Goal: Information Seeking & Learning: Learn about a topic

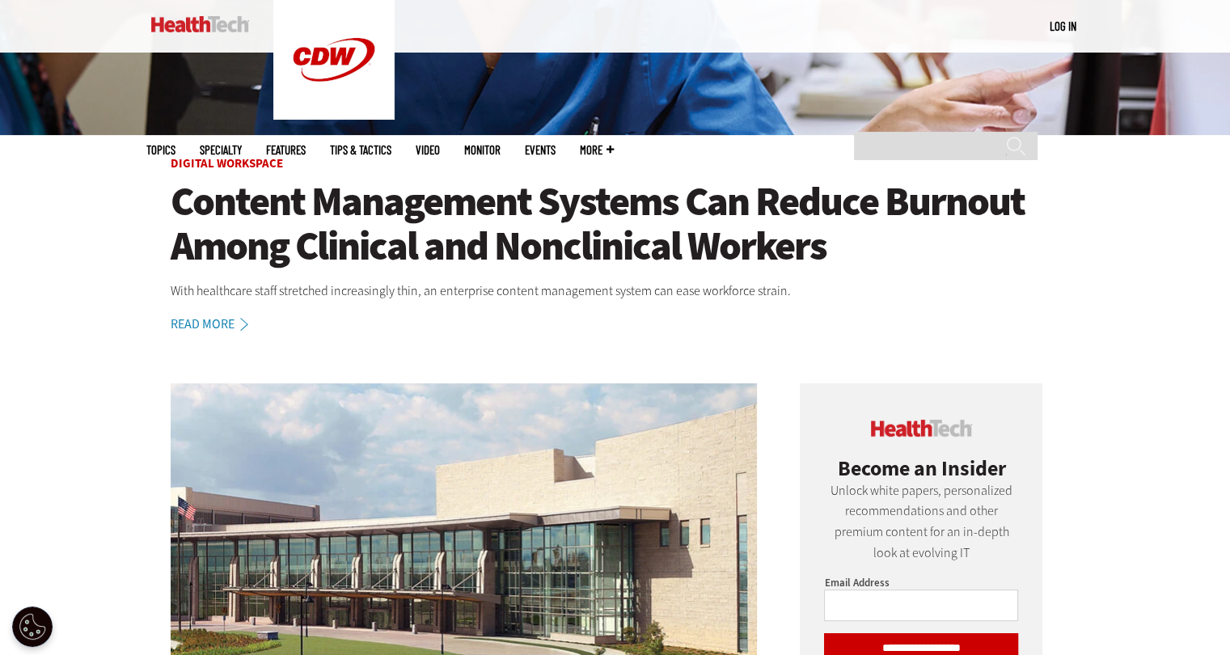
click at [226, 323] on link "Read More" at bounding box center [218, 324] width 95 height 13
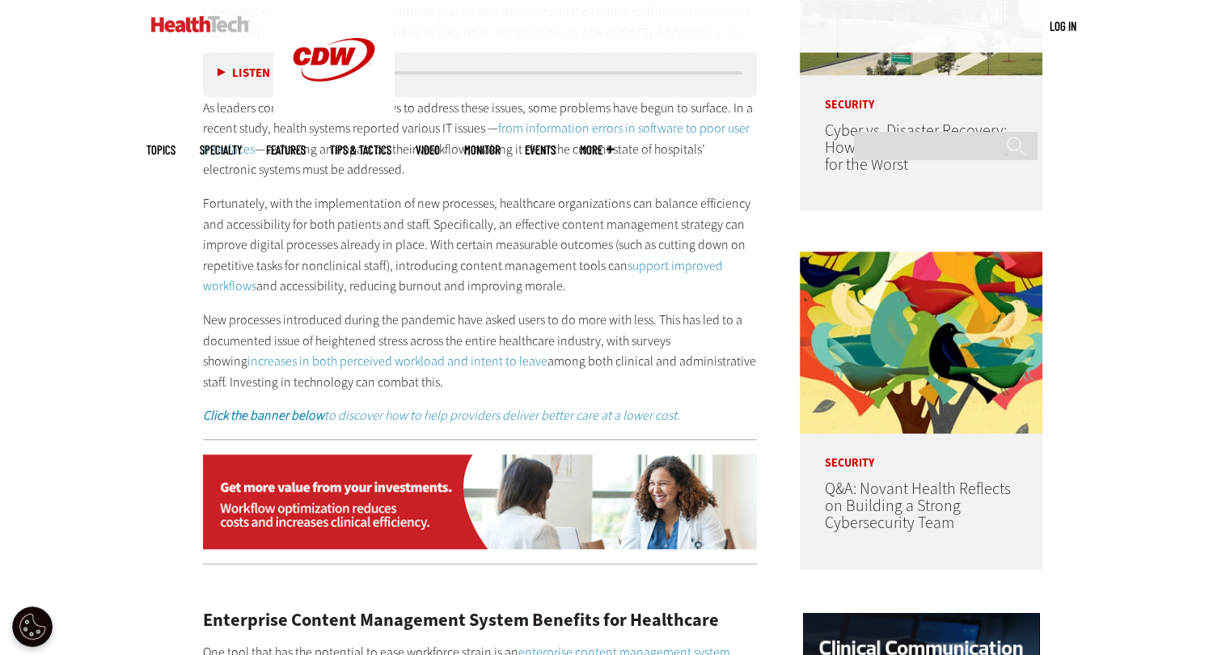
scroll to position [1084, 0]
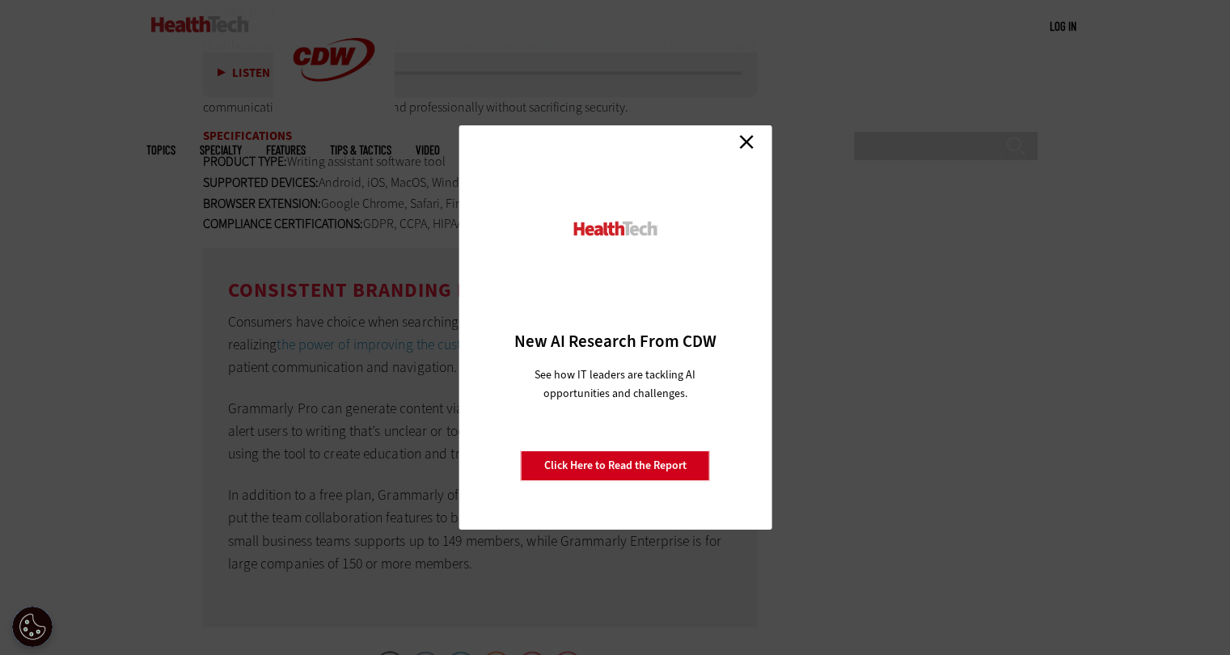
scroll to position [2616, 0]
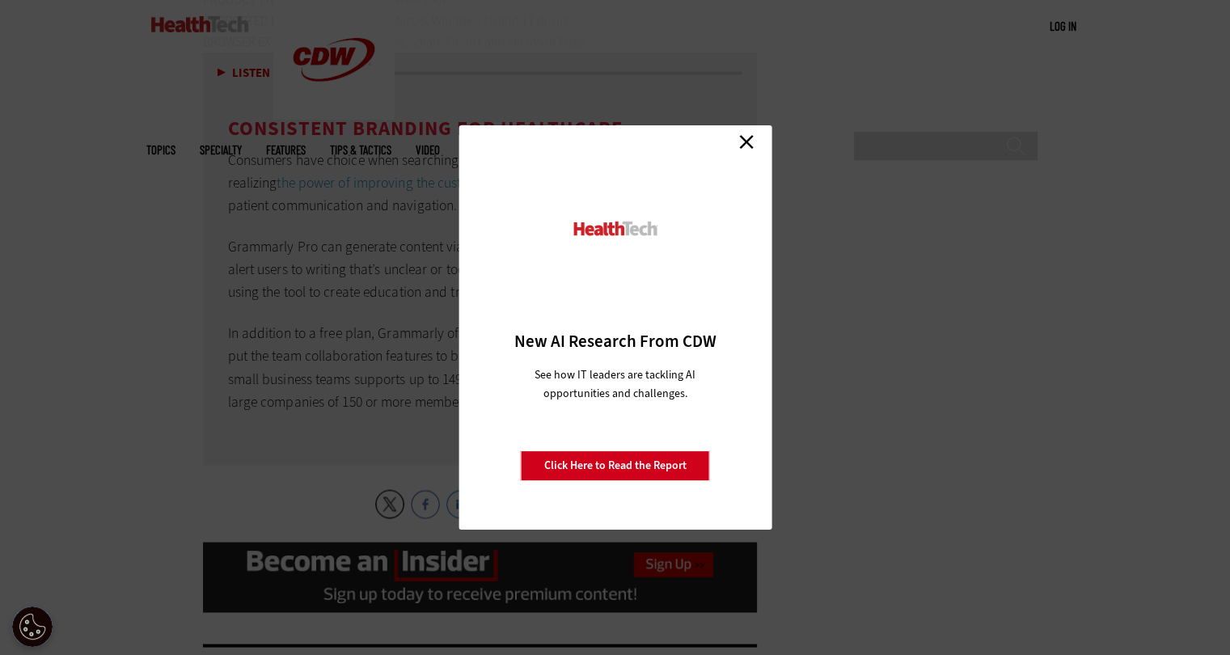
drag, startPoint x: 748, startPoint y: 139, endPoint x: 719, endPoint y: 153, distance: 32.2
click at [748, 137] on link "Close" at bounding box center [746, 141] width 24 height 24
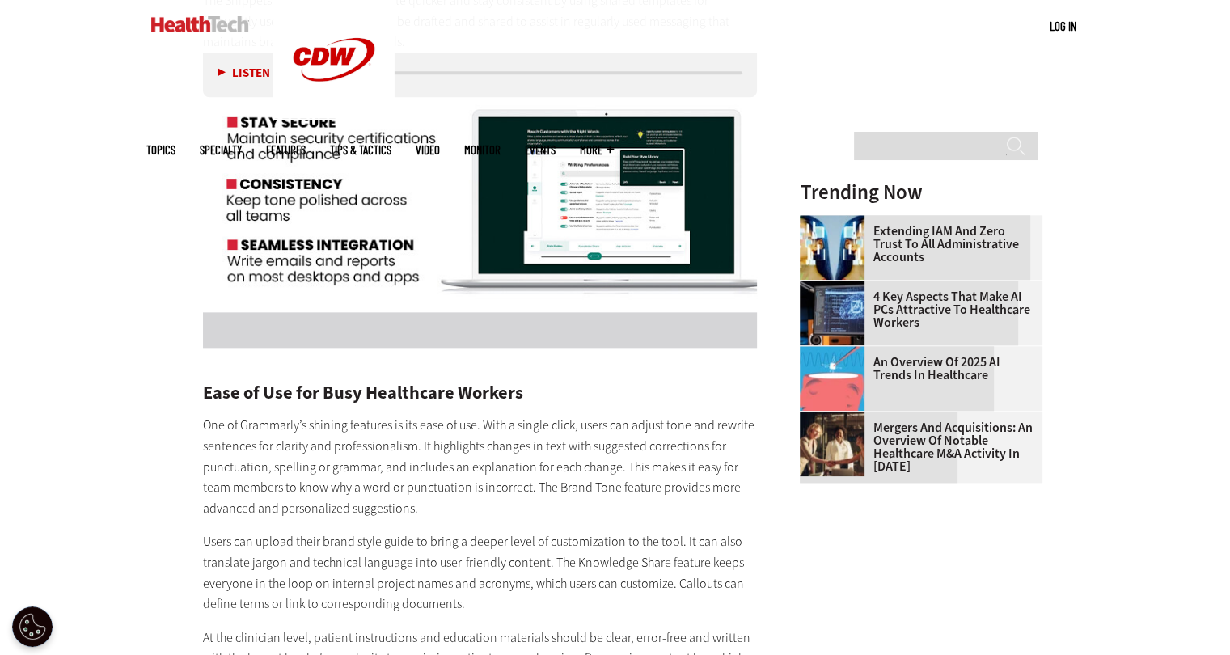
scroll to position [1727, 0]
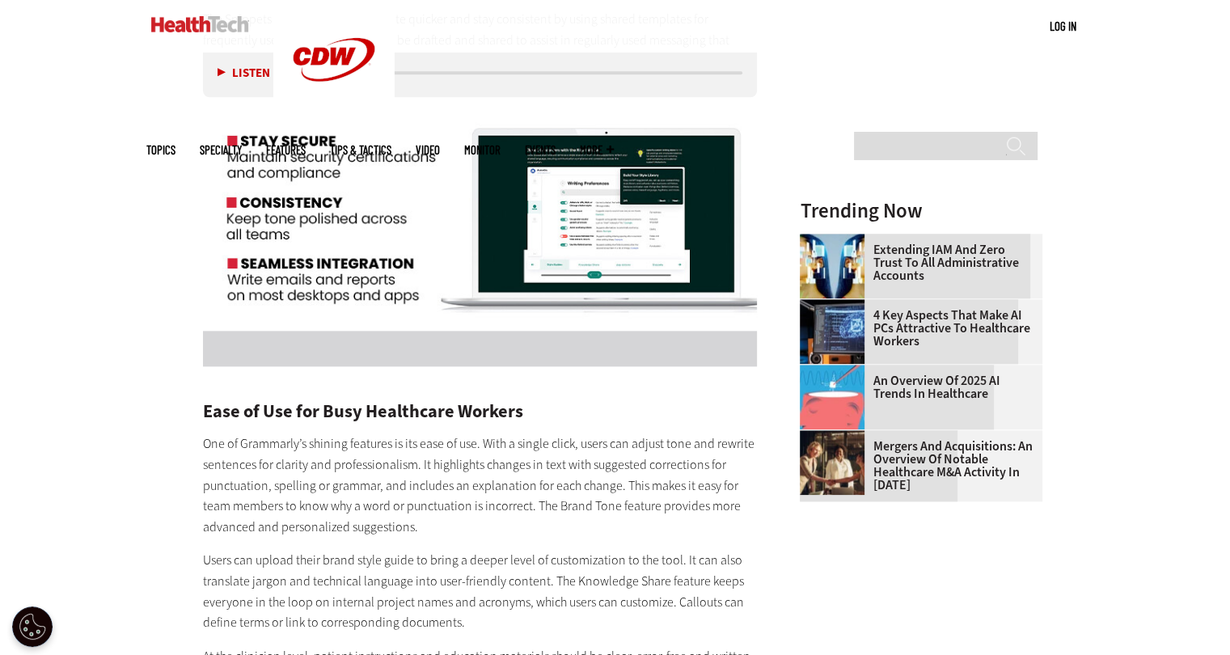
click at [925, 317] on link "4 Key Aspects That Make AI PCs Attractive to Healthcare Workers" at bounding box center [916, 328] width 233 height 39
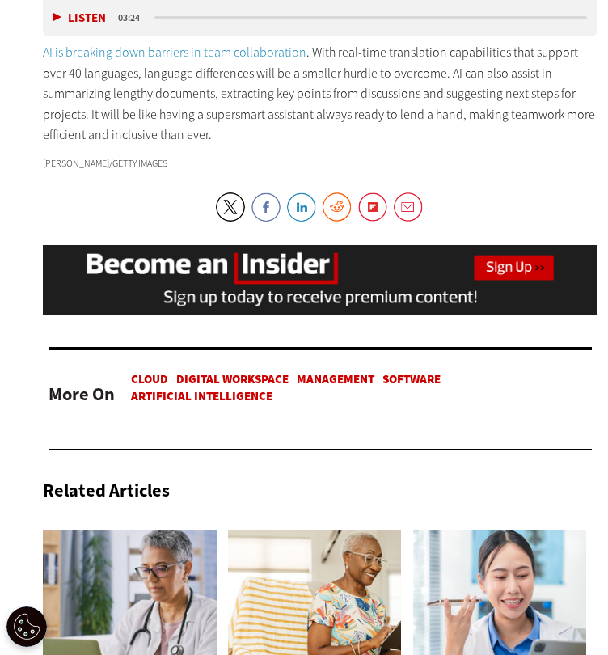
scroll to position [1945, 0]
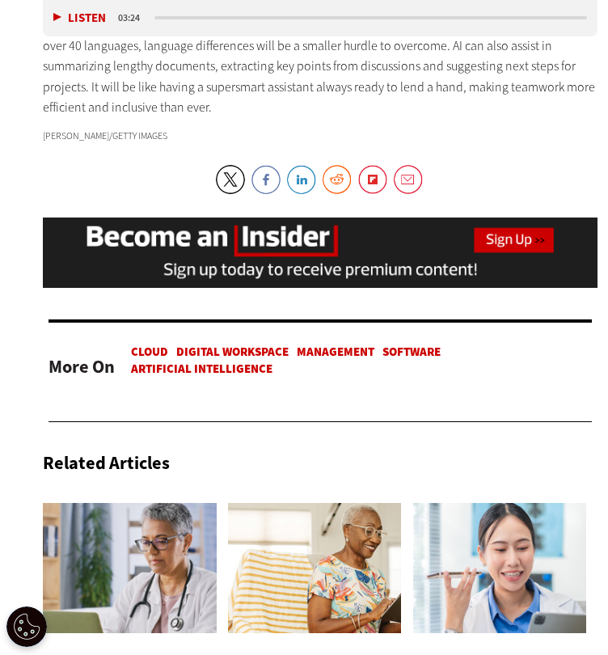
click at [211, 377] on link "Artificial Intelligence" at bounding box center [201, 369] width 141 height 16
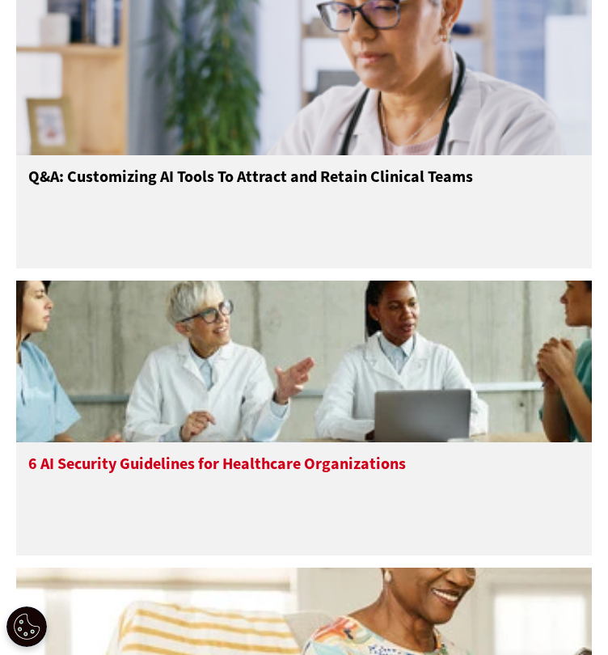
scroll to position [1327, 0]
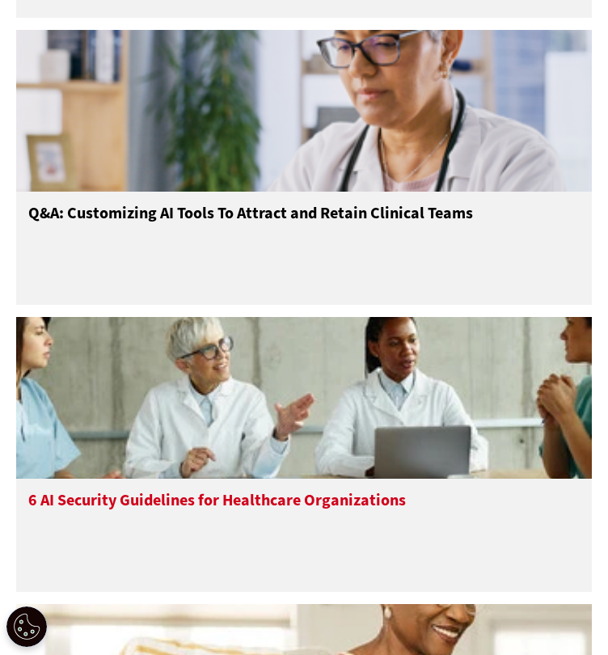
click at [188, 520] on h3 "6 AI Security Guidelines for Healthcare Organizations" at bounding box center [217, 523] width 378 height 65
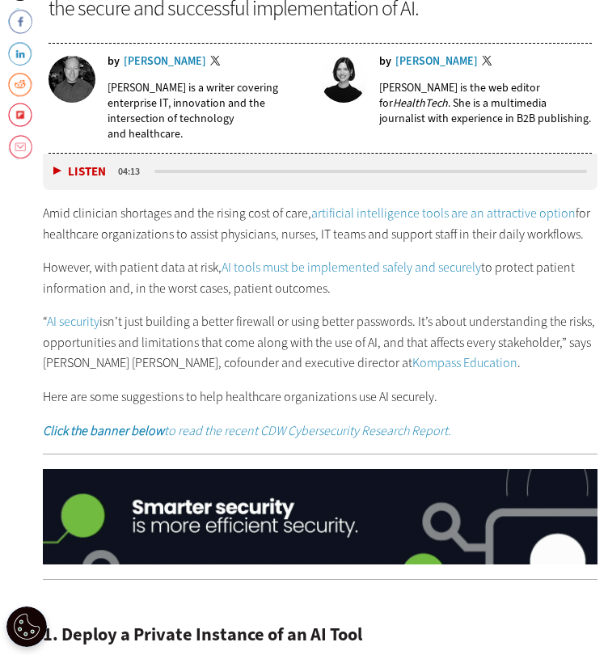
scroll to position [842, 0]
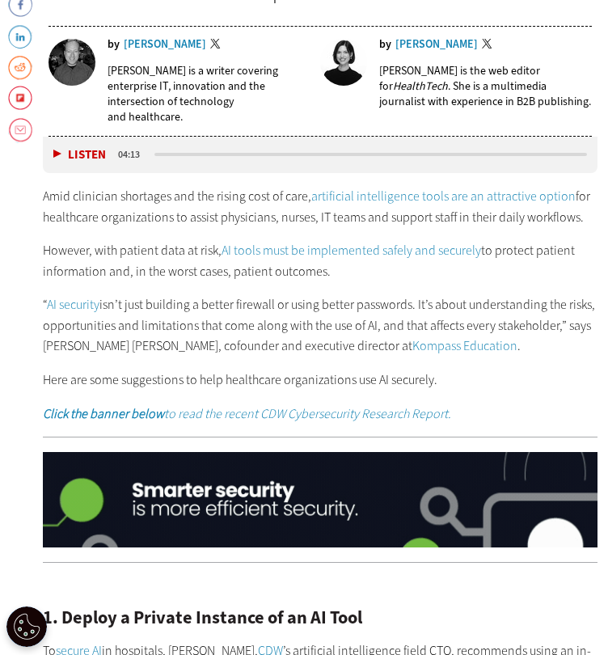
click at [157, 294] on p "“ AI security isn’t just building a better firewall or using better passwords. …" at bounding box center [320, 325] width 554 height 62
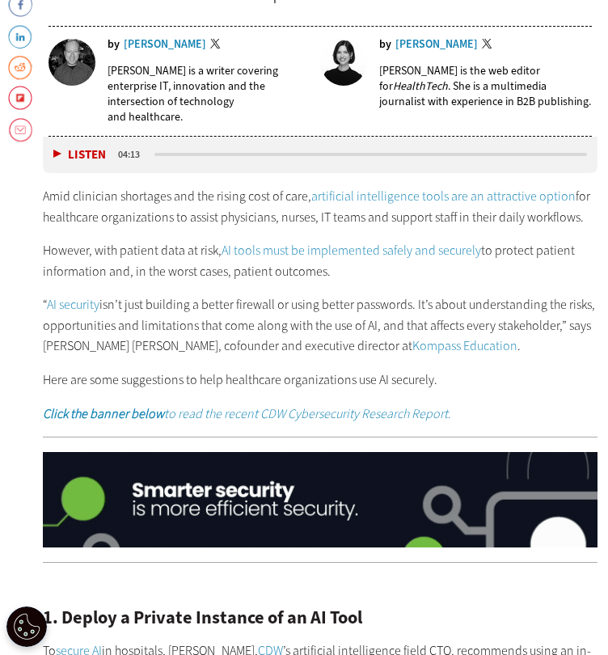
click at [165, 308] on p "“ AI security isn’t just building a better firewall or using better passwords. …" at bounding box center [320, 325] width 554 height 62
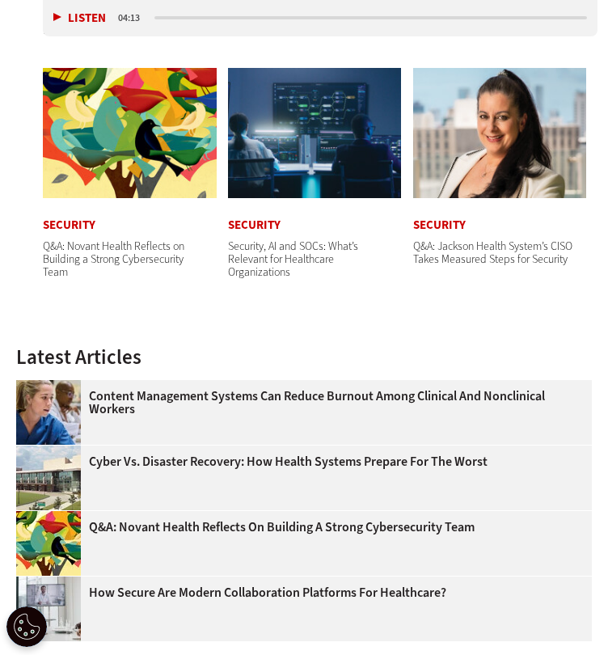
scroll to position [2782, 0]
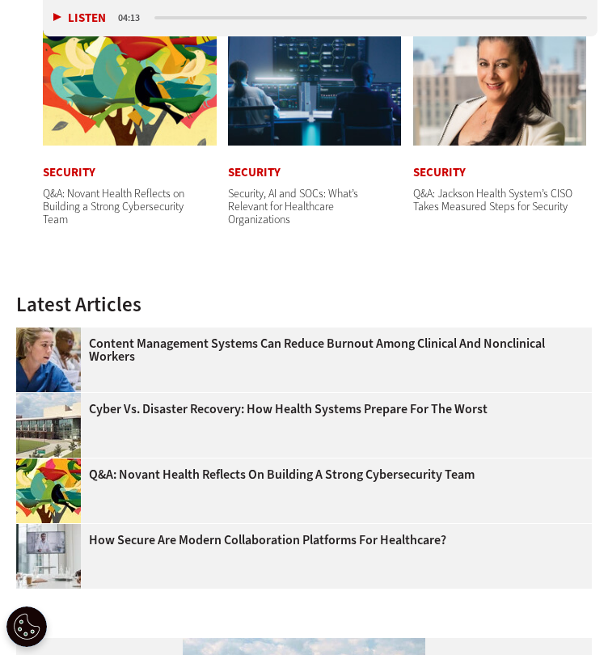
click at [222, 547] on link "How Secure Are Modern Collaboration Platforms for Healthcare?" at bounding box center [299, 540] width 566 height 13
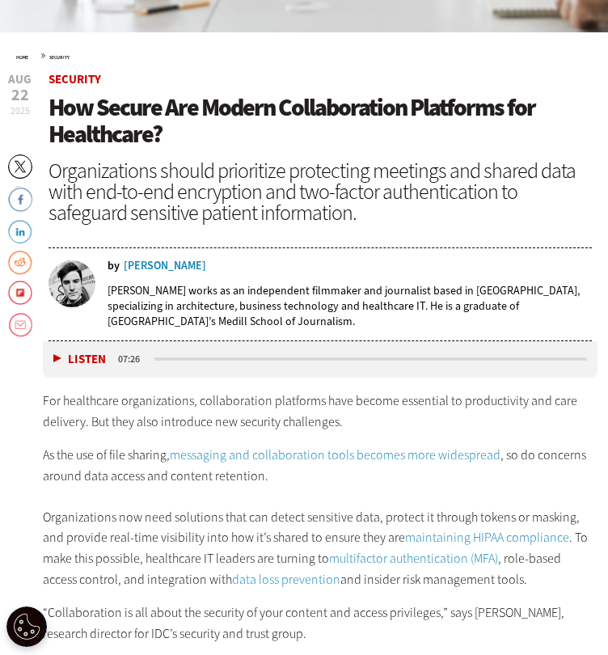
scroll to position [680, 0]
